Goal: Information Seeking & Learning: Learn about a topic

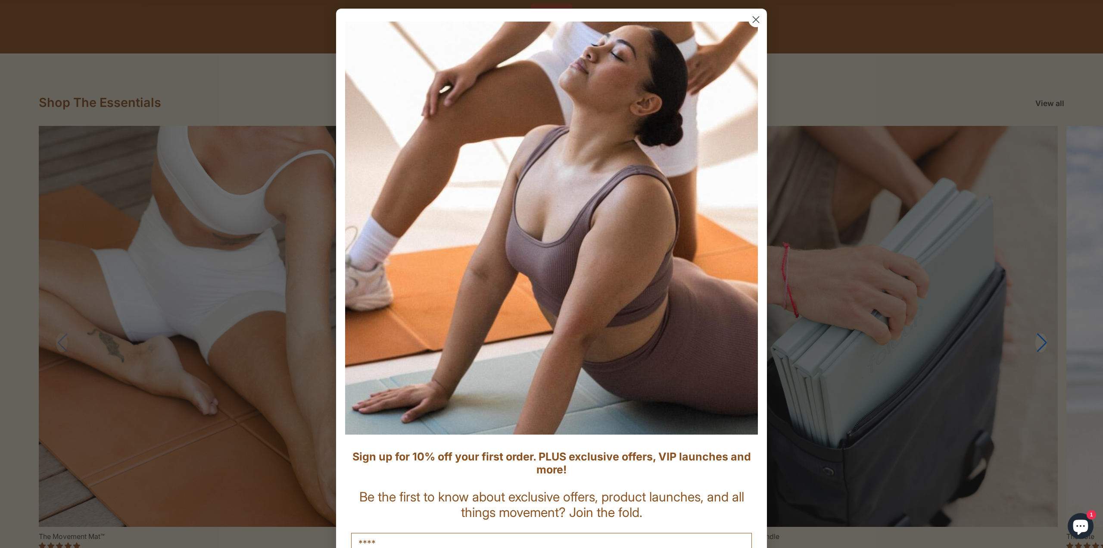
click at [751, 22] on circle "Close dialog" at bounding box center [756, 19] width 14 height 14
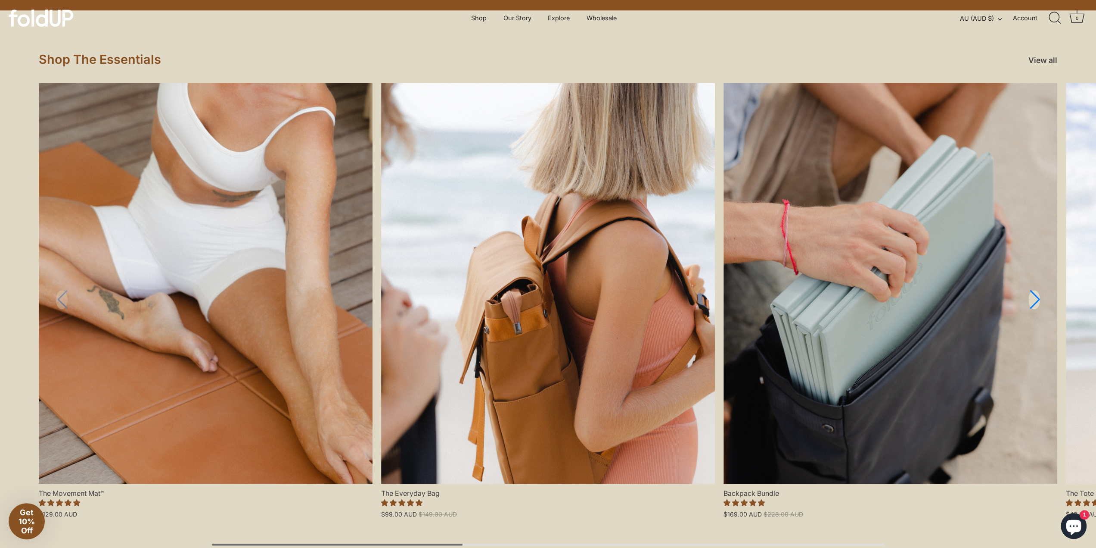
scroll to position [560, 0]
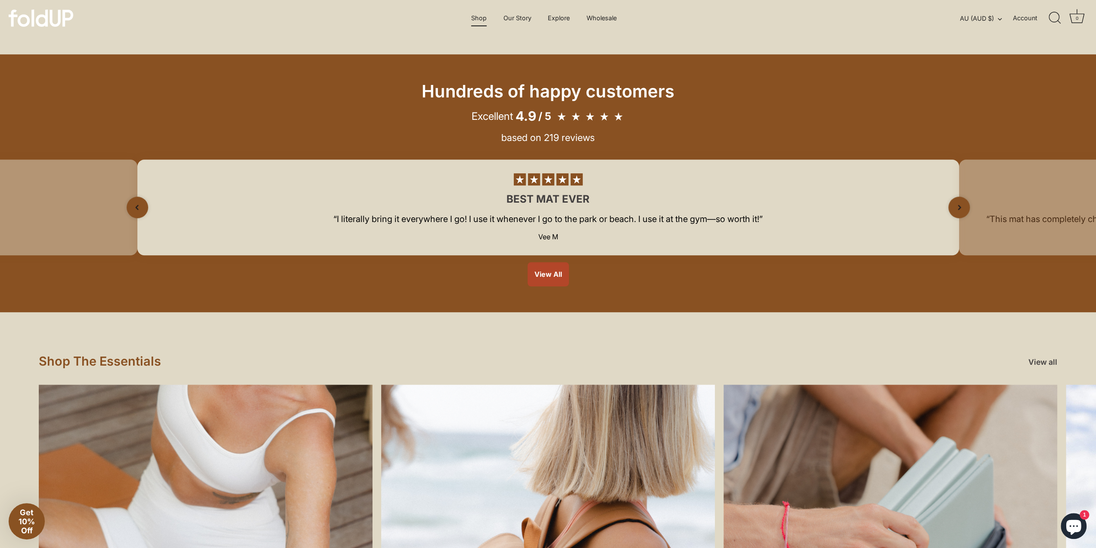
click at [481, 15] on link "Shop" at bounding box center [479, 18] width 31 height 16
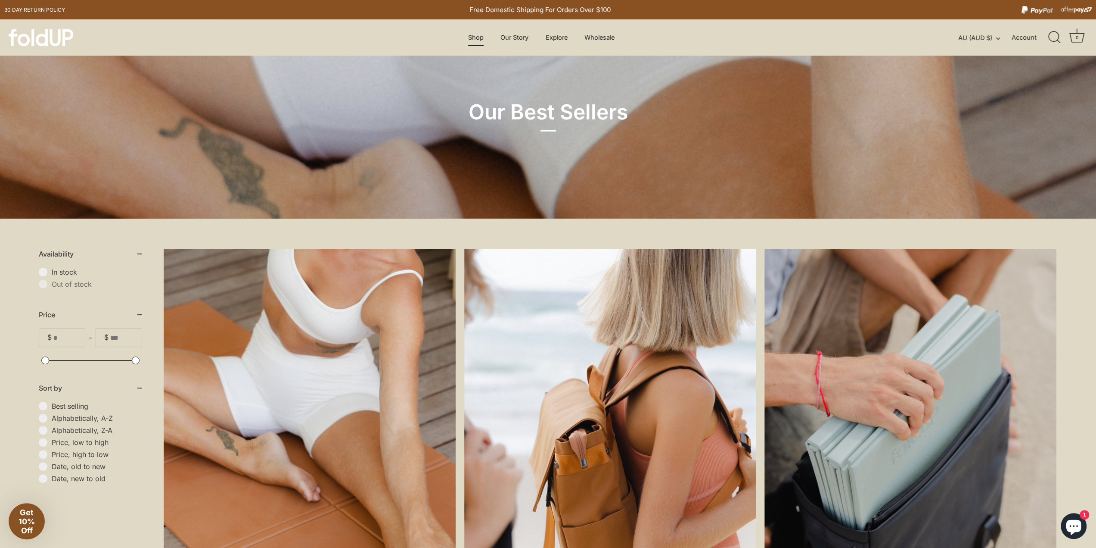
click at [479, 35] on link "Shop" at bounding box center [476, 37] width 31 height 16
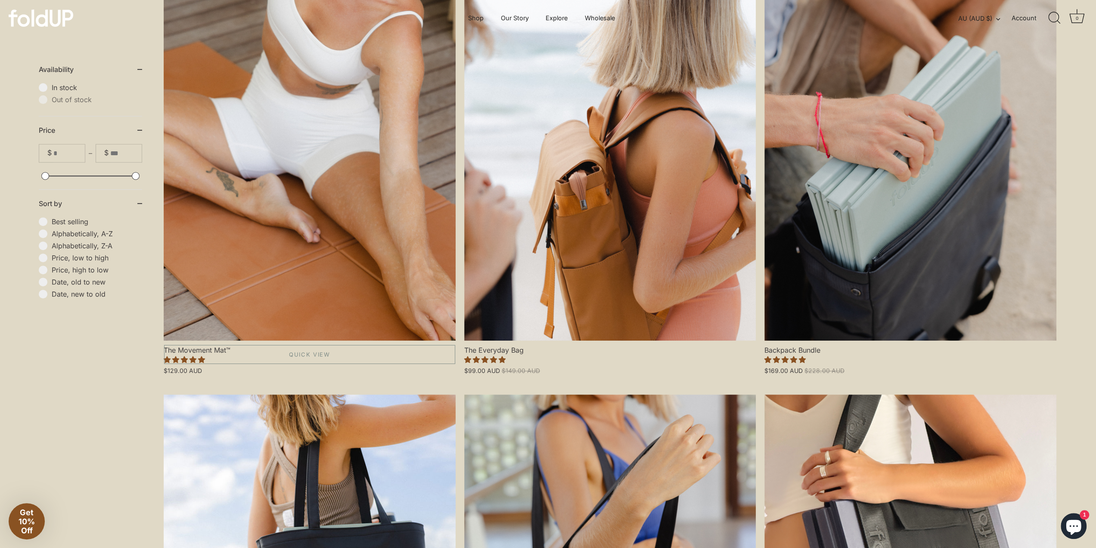
scroll to position [43, 0]
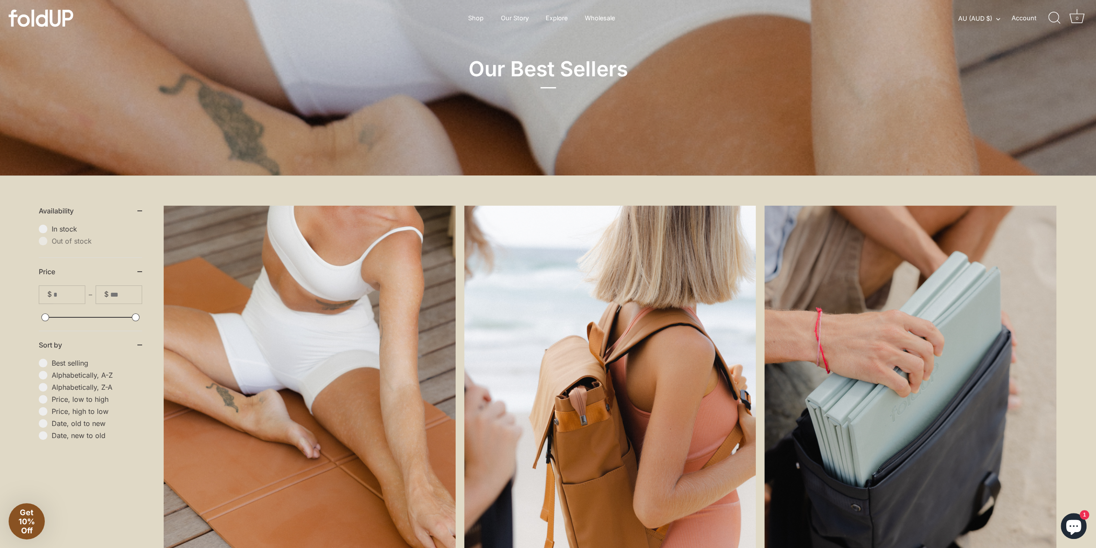
click at [243, 292] on link "The Movement Mat™" at bounding box center [310, 380] width 292 height 350
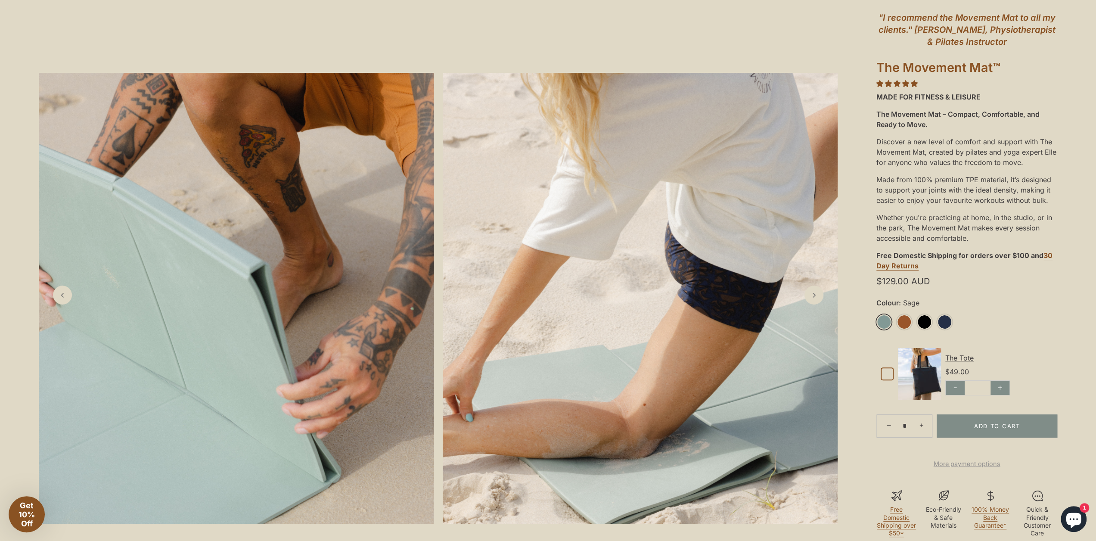
scroll to position [172, 0]
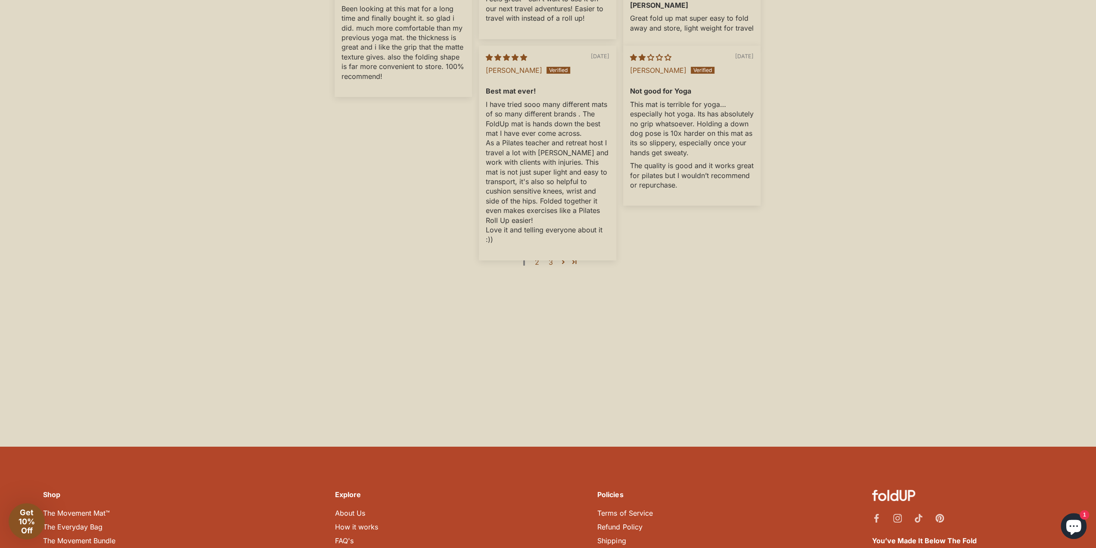
scroll to position [2989, 0]
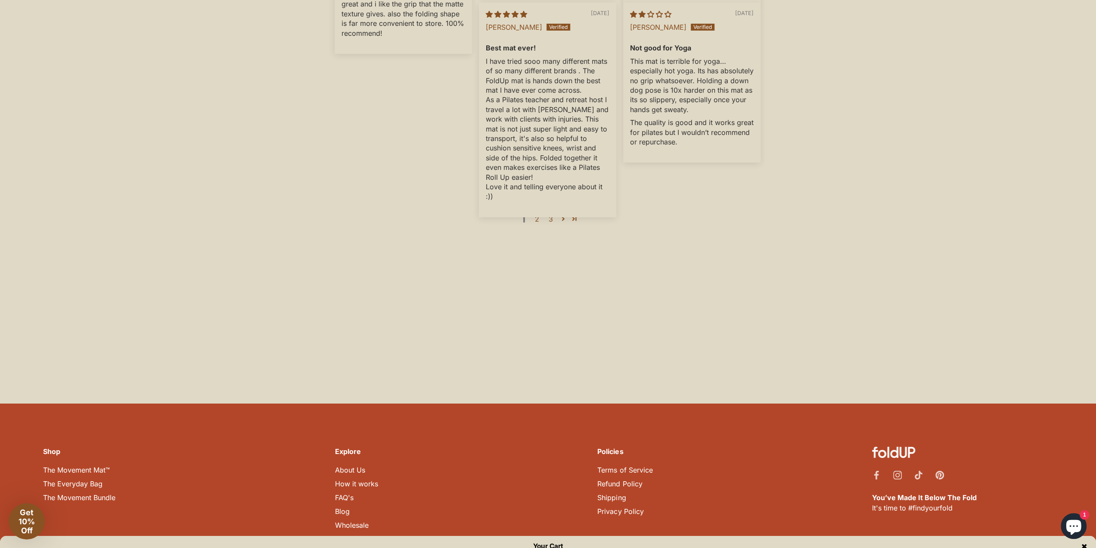
click at [359, 534] on link "Contact Us" at bounding box center [353, 538] width 36 height 9
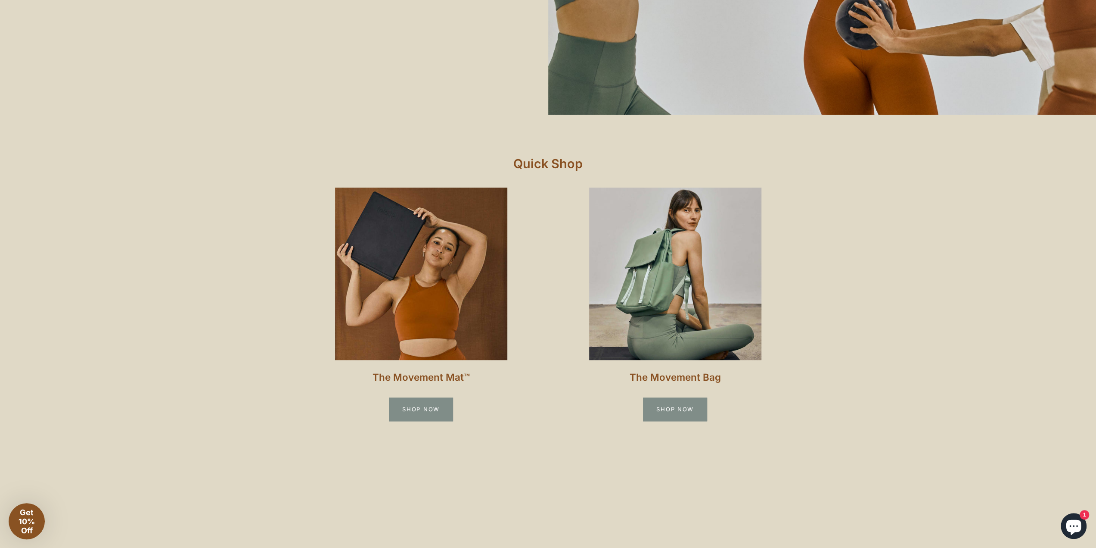
scroll to position [814, 0]
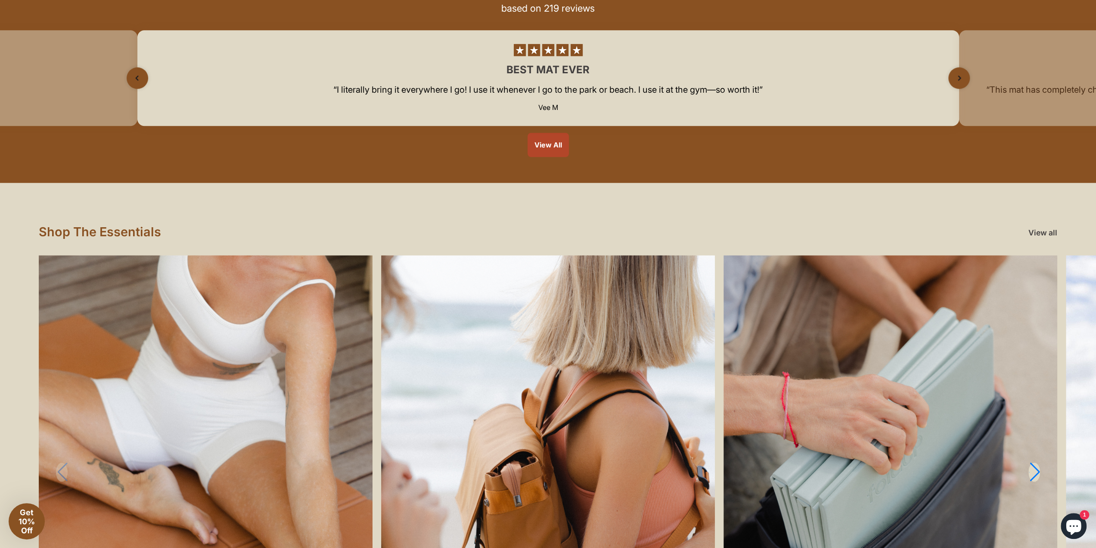
scroll to position [862, 0]
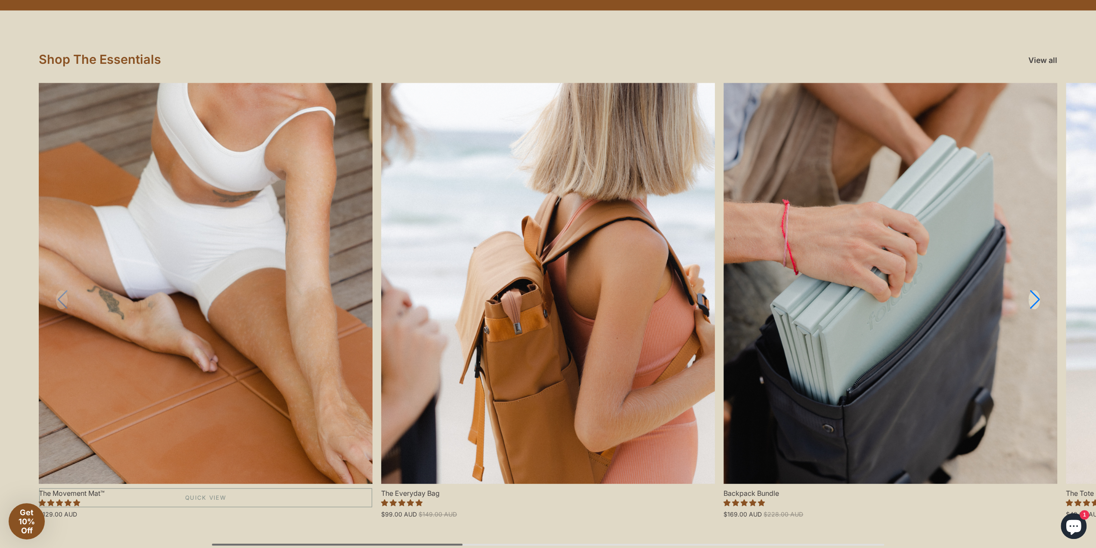
click at [132, 338] on link "The Movement Mat™" at bounding box center [206, 283] width 334 height 401
click at [168, 383] on link "The Movement Mat™" at bounding box center [206, 283] width 334 height 401
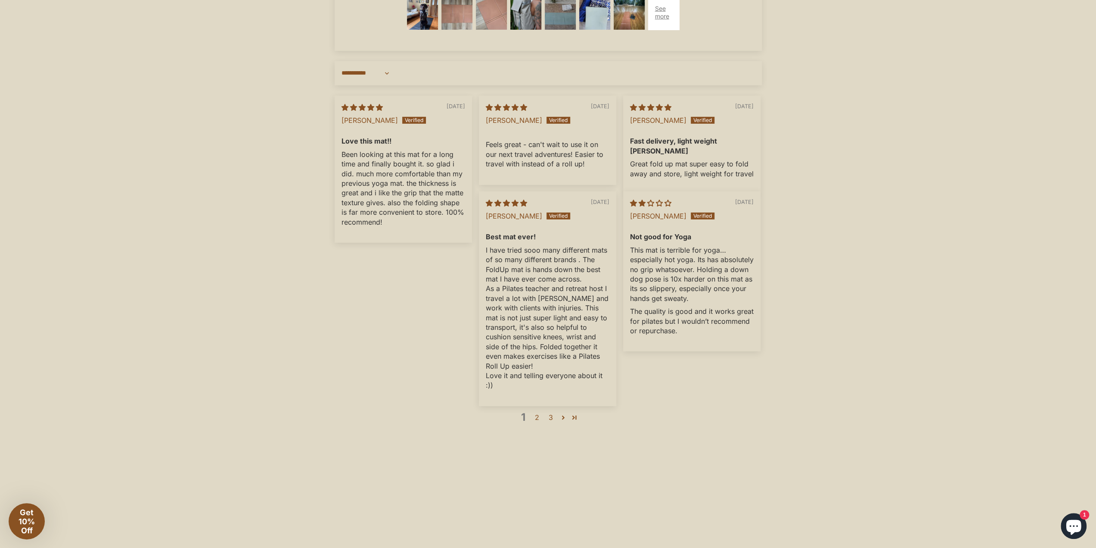
scroll to position [2998, 0]
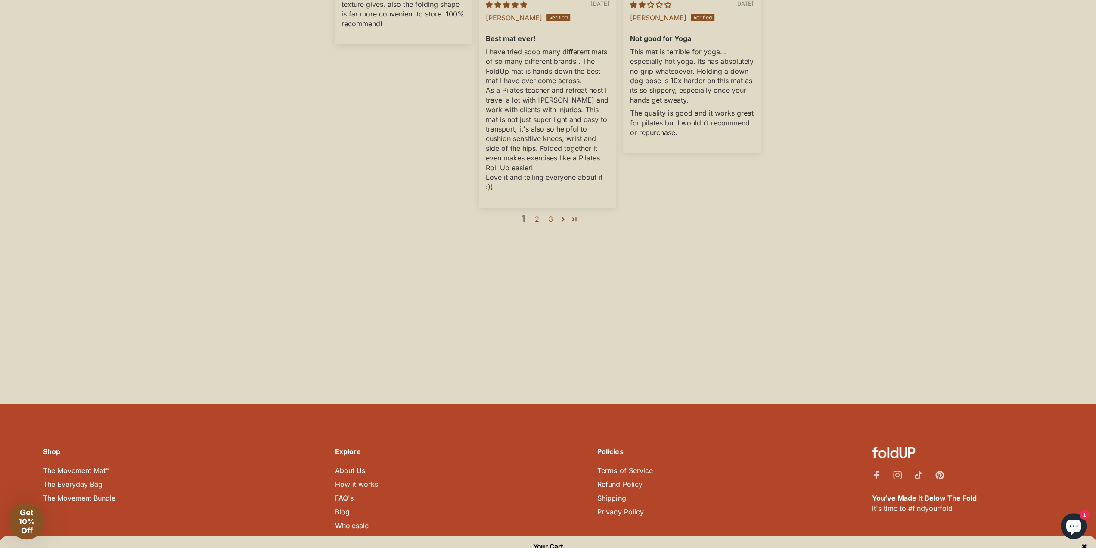
click at [346, 493] on link "FAQ's" at bounding box center [344, 497] width 19 height 9
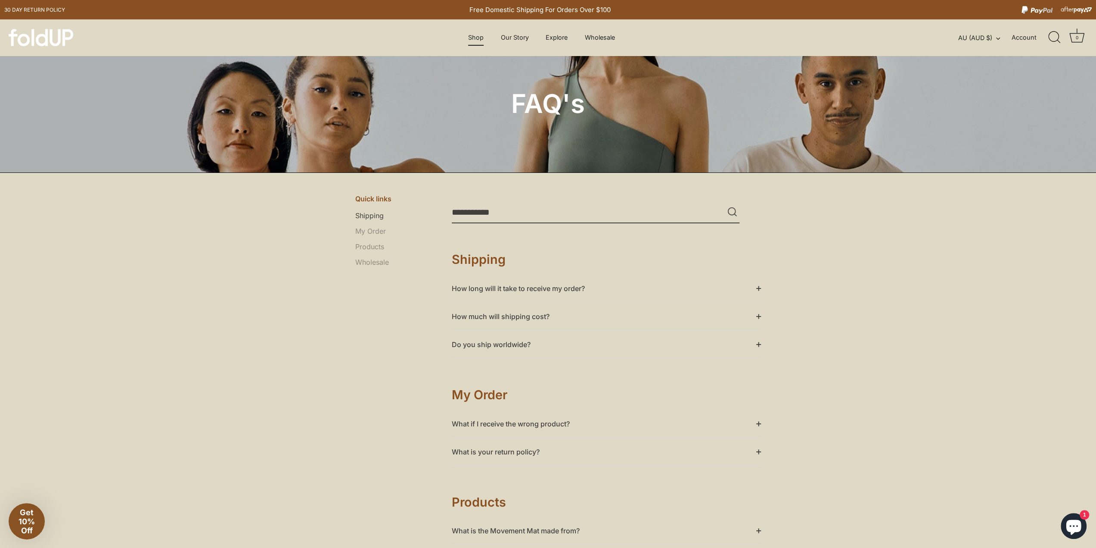
click at [479, 40] on link "Shop" at bounding box center [476, 37] width 31 height 16
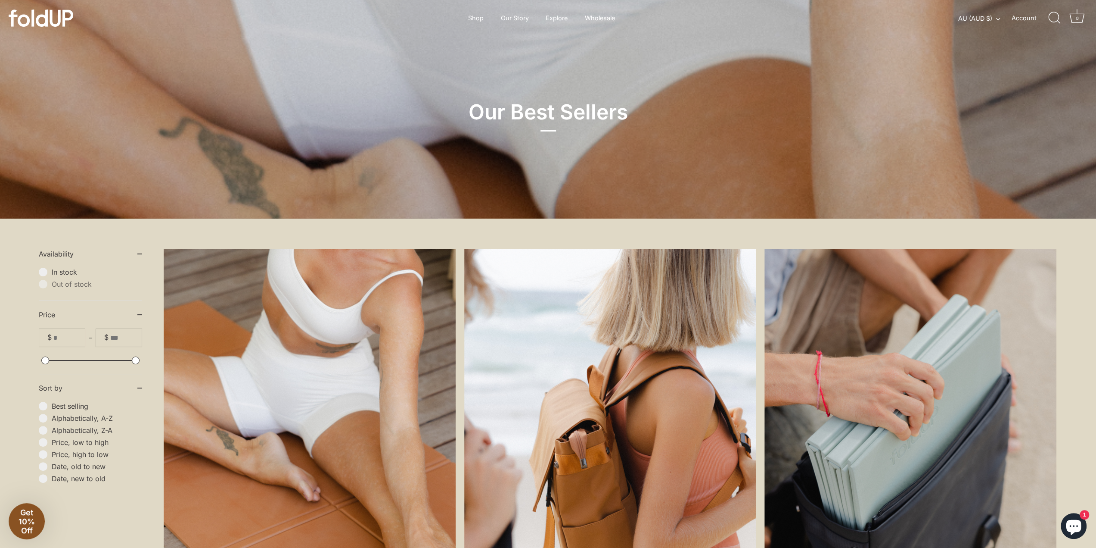
scroll to position [129, 0]
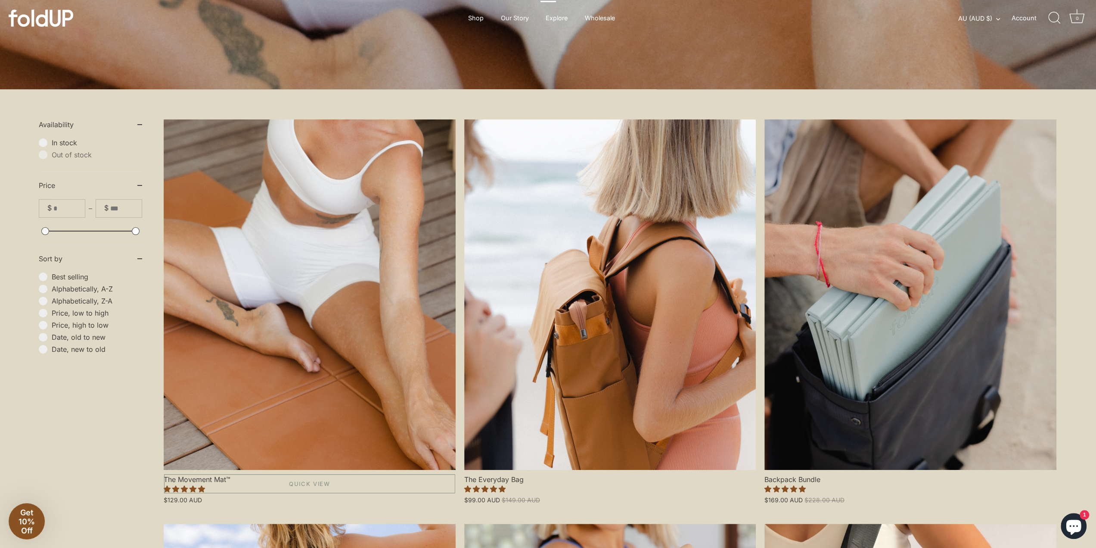
click at [203, 298] on link "The Movement Mat™" at bounding box center [310, 294] width 292 height 350
